Goal: Task Accomplishment & Management: Use online tool/utility

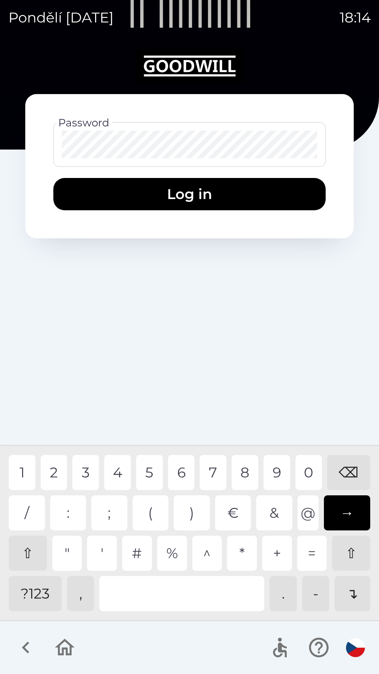
click at [119, 475] on div "4" at bounding box center [117, 472] width 27 height 35
click at [49, 472] on div "2" at bounding box center [54, 472] width 27 height 35
click at [122, 472] on div "4" at bounding box center [117, 472] width 27 height 35
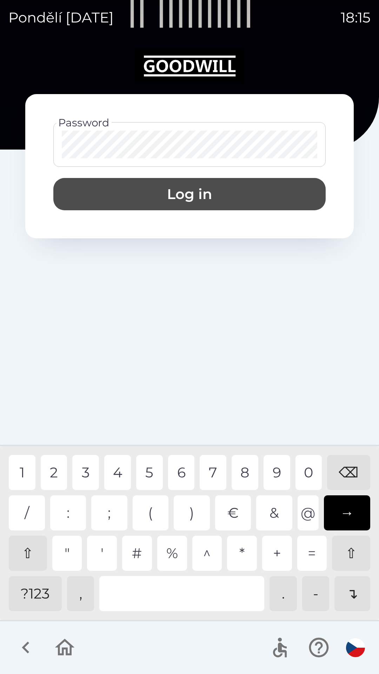
click at [223, 188] on button "Log in" at bounding box center [189, 194] width 272 height 32
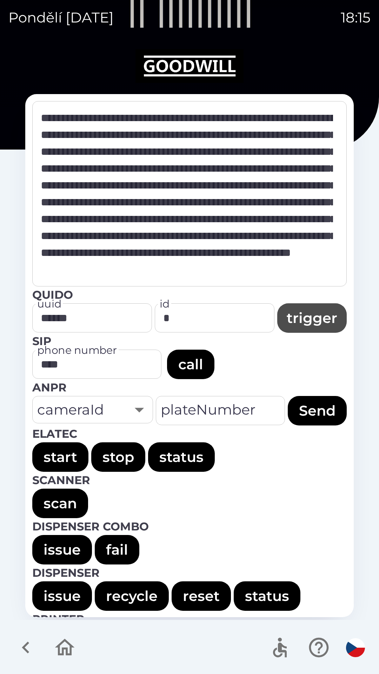
click at [313, 316] on button "trigger" at bounding box center [311, 317] width 69 height 29
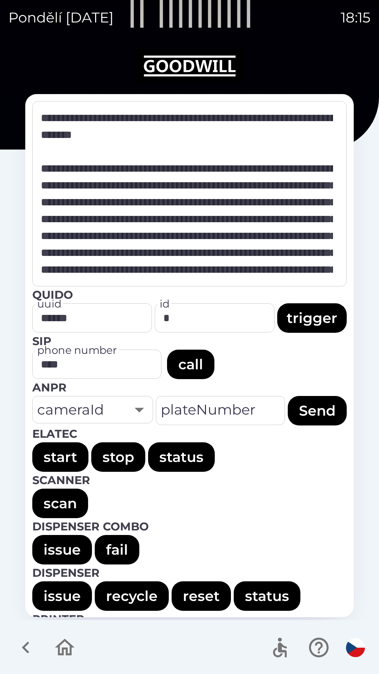
type textarea "**********"
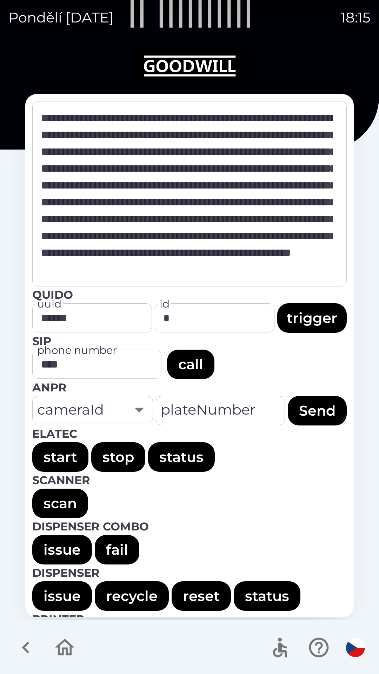
click at [209, 314] on input "*" at bounding box center [214, 318] width 113 height 22
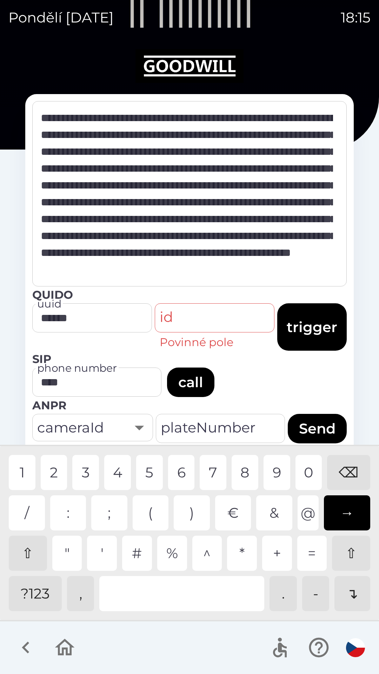
click at [40, 596] on div "?123" at bounding box center [35, 593] width 53 height 35
type input "*"
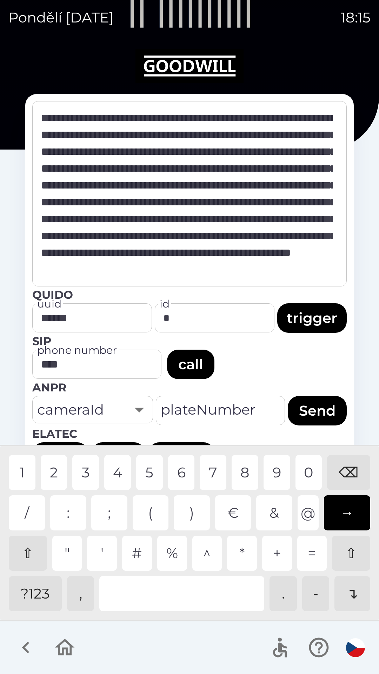
click at [322, 316] on button "trigger" at bounding box center [311, 317] width 69 height 29
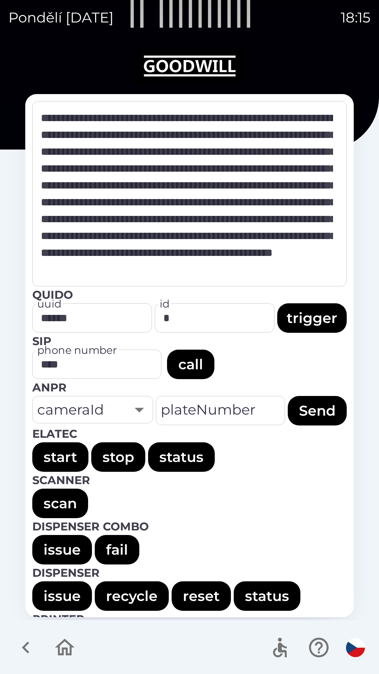
click at [228, 311] on input "*" at bounding box center [214, 318] width 113 height 22
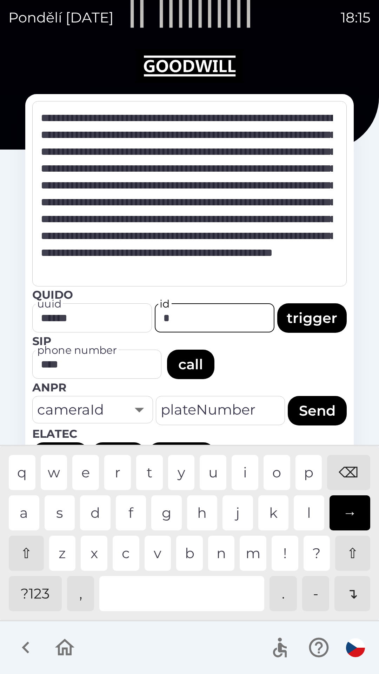
type textarea "**********"
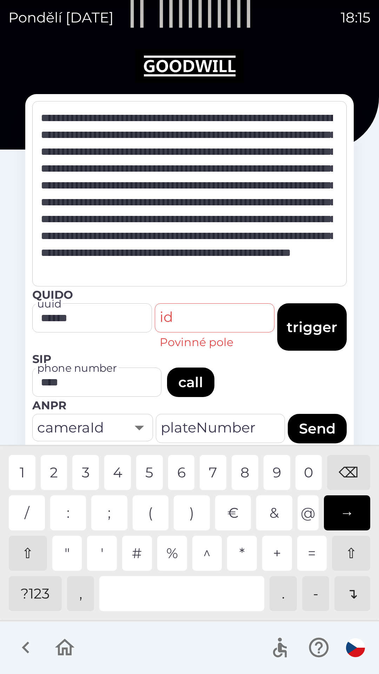
click at [35, 594] on div "?123" at bounding box center [35, 593] width 53 height 35
type input "*"
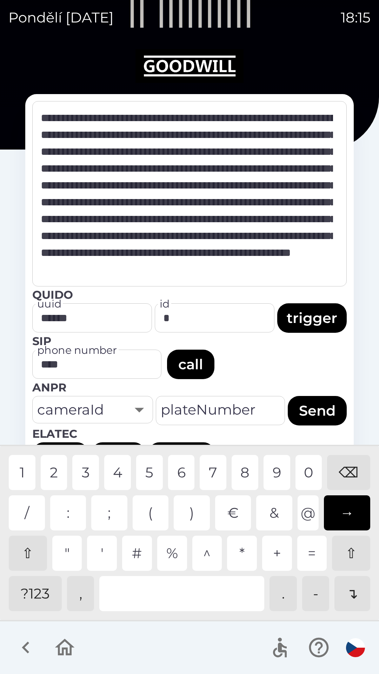
click at [84, 479] on div "3" at bounding box center [85, 472] width 27 height 35
click at [312, 316] on button "trigger" at bounding box center [311, 317] width 69 height 29
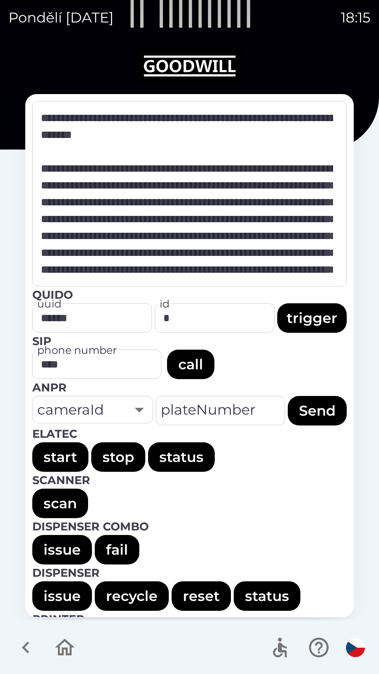
type textarea "**********"
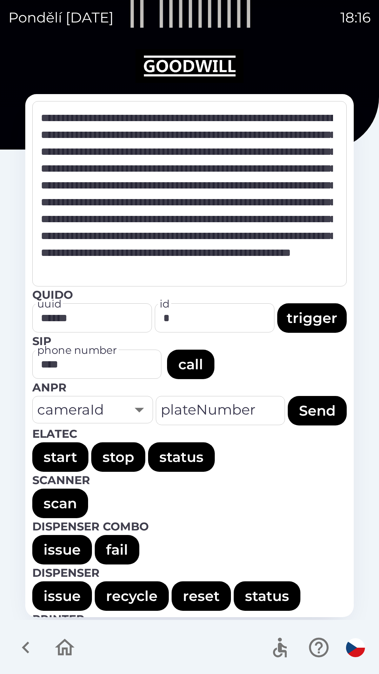
click at [237, 312] on input "*" at bounding box center [214, 318] width 113 height 22
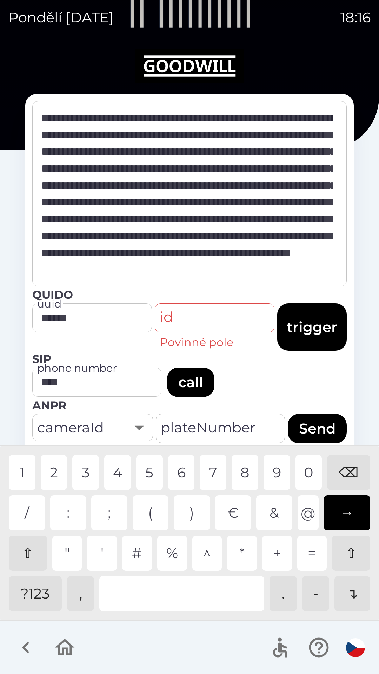
click at [41, 596] on div "?123" at bounding box center [35, 593] width 53 height 35
type input "*"
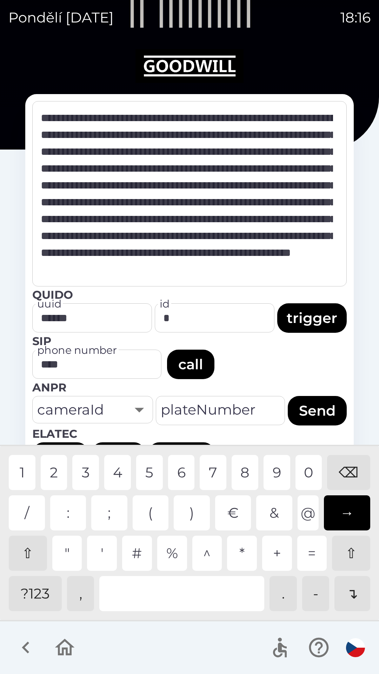
click at [120, 475] on div "4" at bounding box center [117, 472] width 27 height 35
click at [312, 316] on button "trigger" at bounding box center [311, 317] width 69 height 29
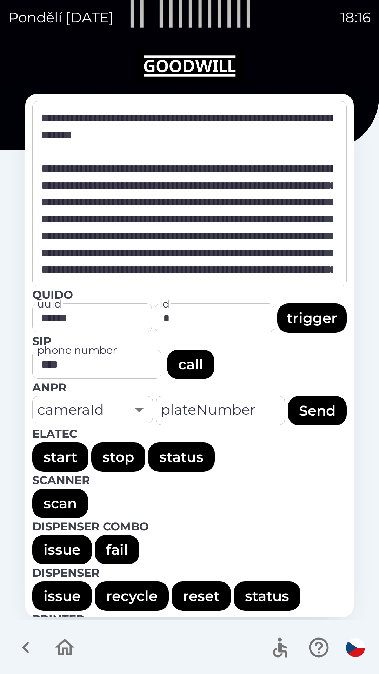
type textarea "**********"
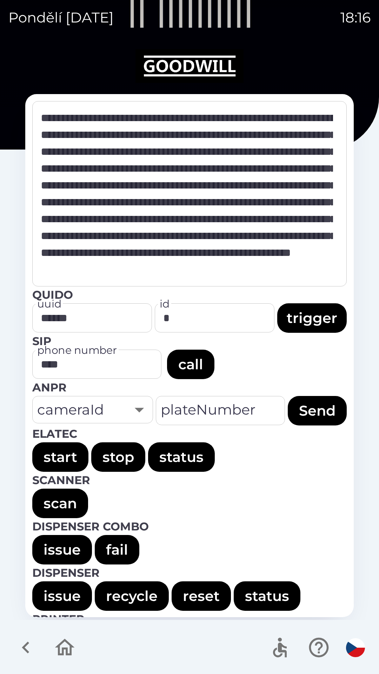
click at [229, 320] on input "*" at bounding box center [214, 318] width 113 height 22
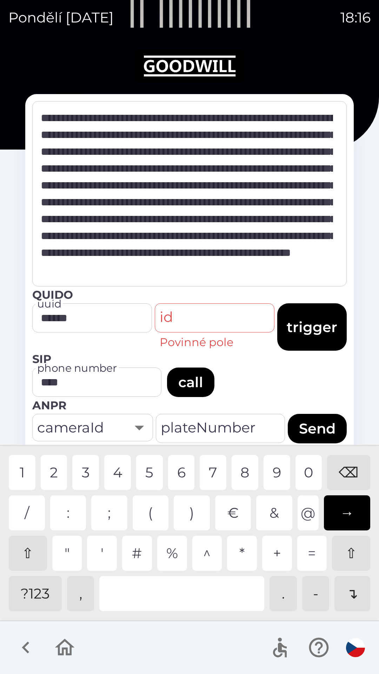
click at [33, 601] on div "?123" at bounding box center [35, 593] width 53 height 35
type input "*"
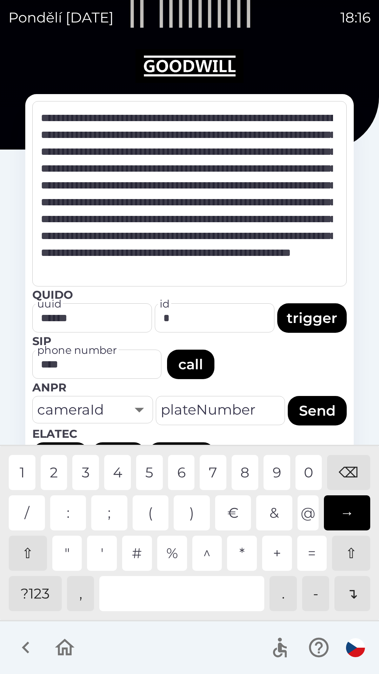
click at [151, 474] on div "5" at bounding box center [149, 472] width 27 height 35
click at [319, 316] on button "trigger" at bounding box center [311, 317] width 69 height 29
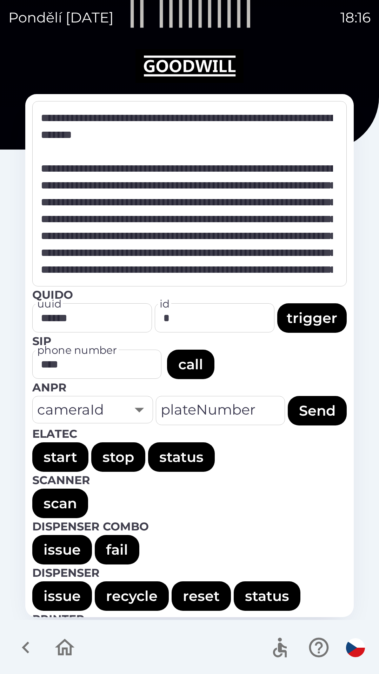
type textarea "**********"
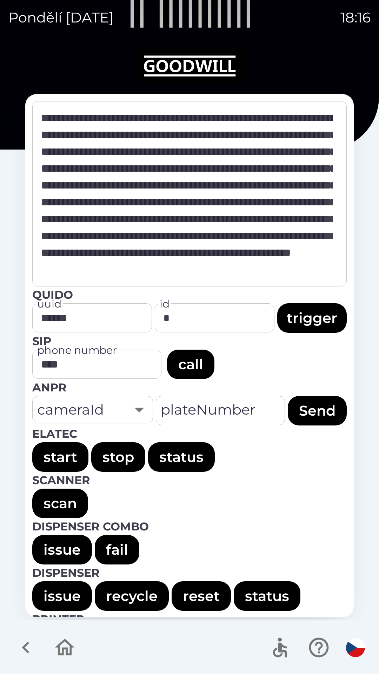
click at [241, 310] on input "*" at bounding box center [214, 318] width 113 height 22
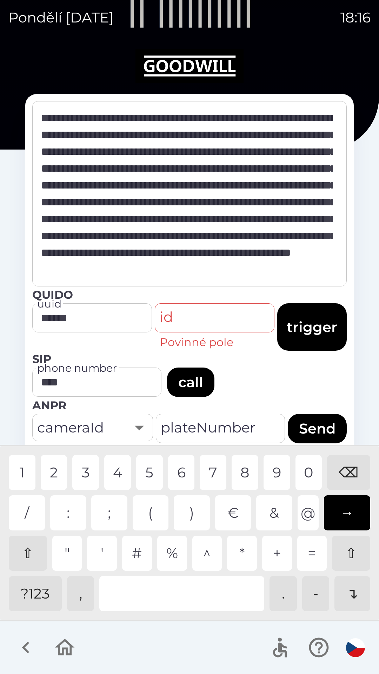
type input "*"
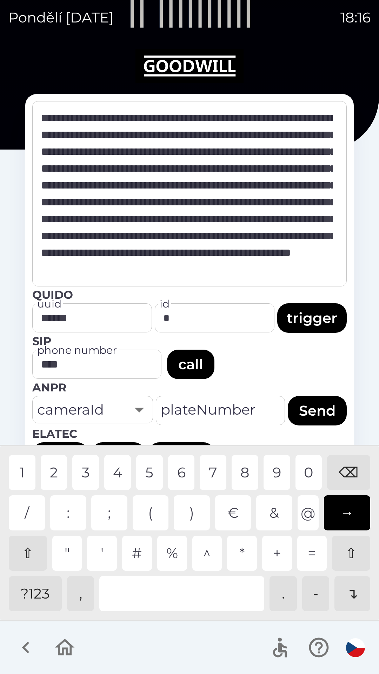
click at [183, 475] on div "6" at bounding box center [181, 472] width 27 height 35
click at [313, 318] on button "trigger" at bounding box center [311, 317] width 69 height 29
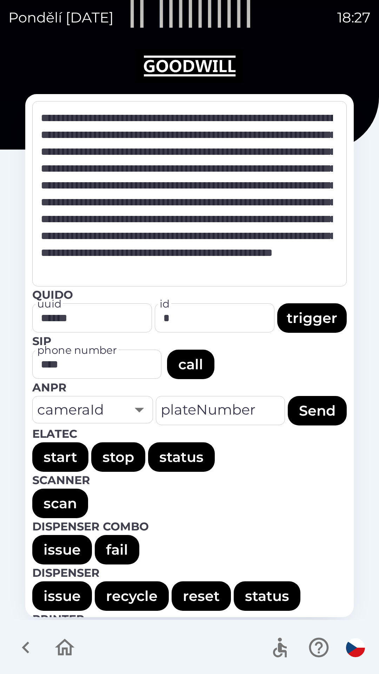
type textarea "**********"
click at [68, 645] on icon "button" at bounding box center [65, 648] width 24 height 24
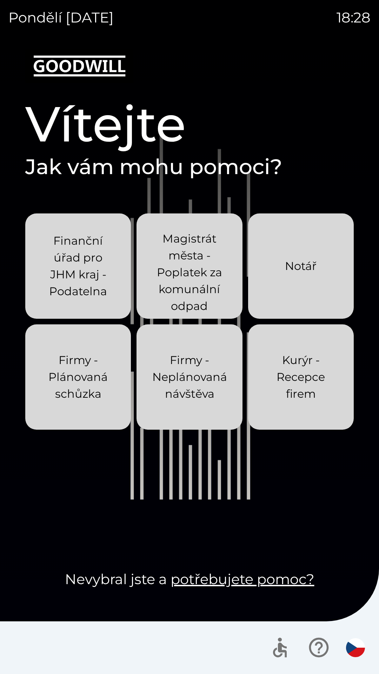
click at [330, 380] on p "Kurýr - Recepce firem" at bounding box center [301, 377] width 72 height 51
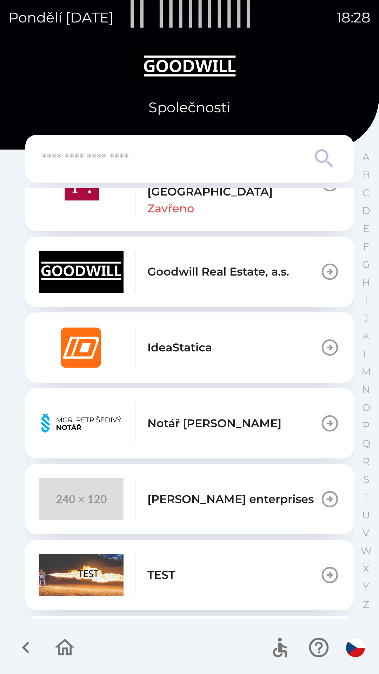
scroll to position [365, 0]
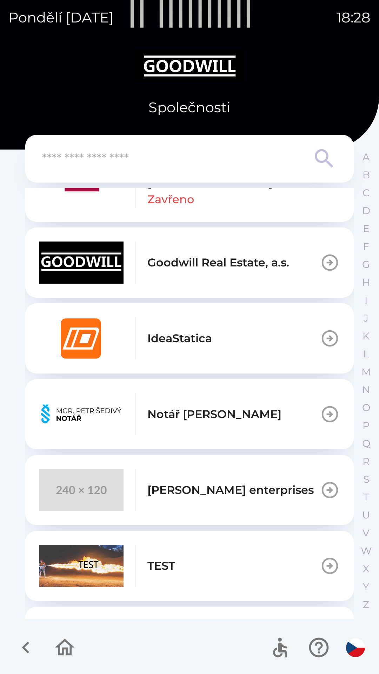
click at [240, 500] on div "[PERSON_NAME] enterprises" at bounding box center [176, 490] width 274 height 42
